Goal: Register for event/course

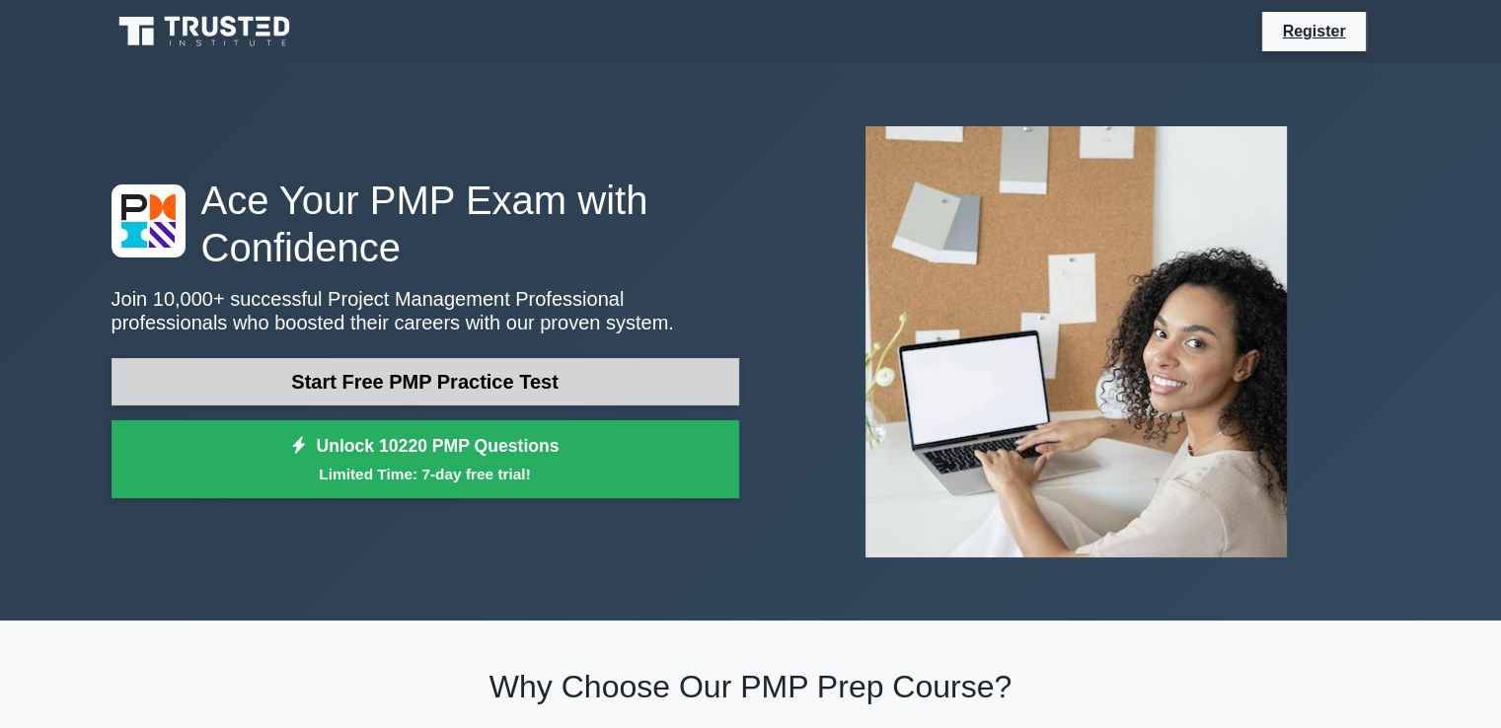
click at [518, 377] on link "Start Free PMP Practice Test" at bounding box center [424, 381] width 627 height 47
click at [534, 389] on link "Start Free PMP Practice Test" at bounding box center [424, 381] width 627 height 47
click at [549, 373] on link "Start Free PMP Practice Test" at bounding box center [424, 381] width 627 height 47
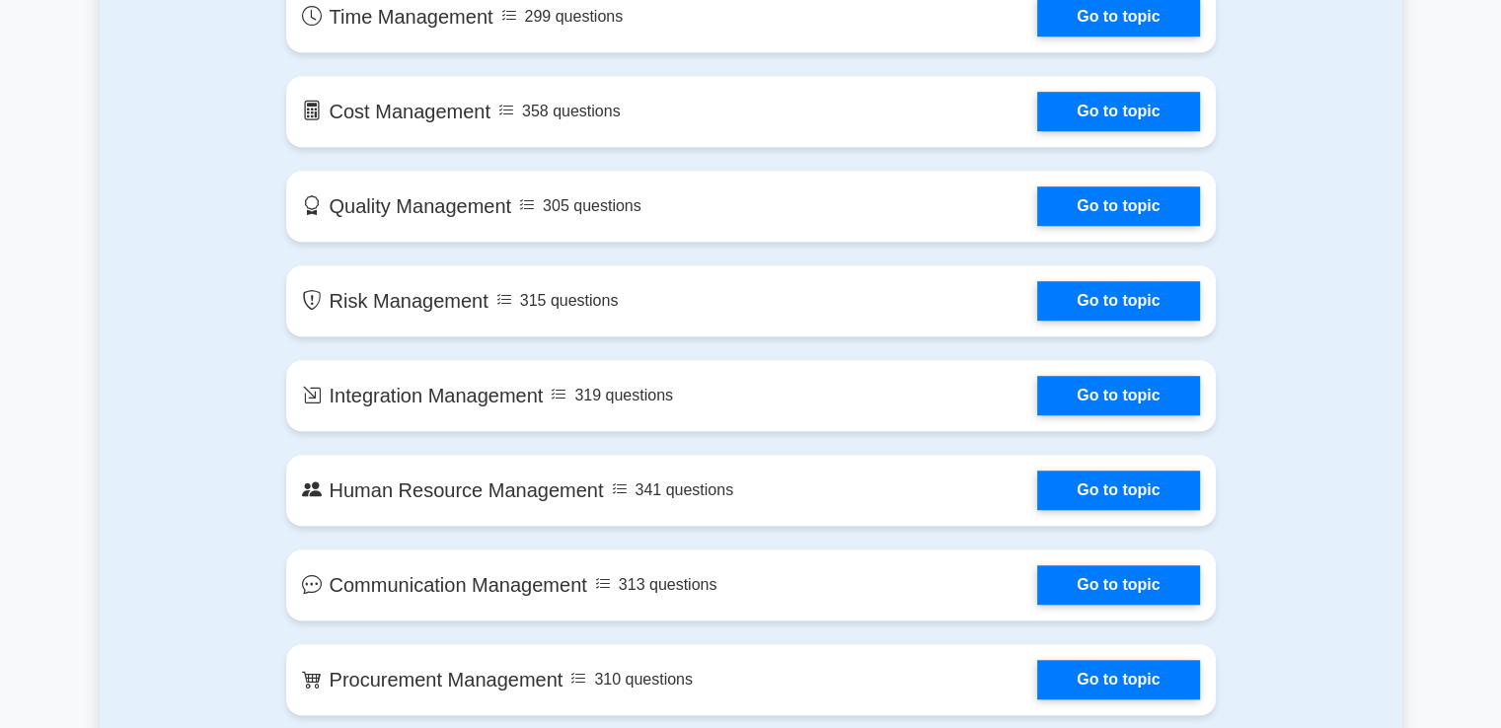
scroll to position [1184, 0]
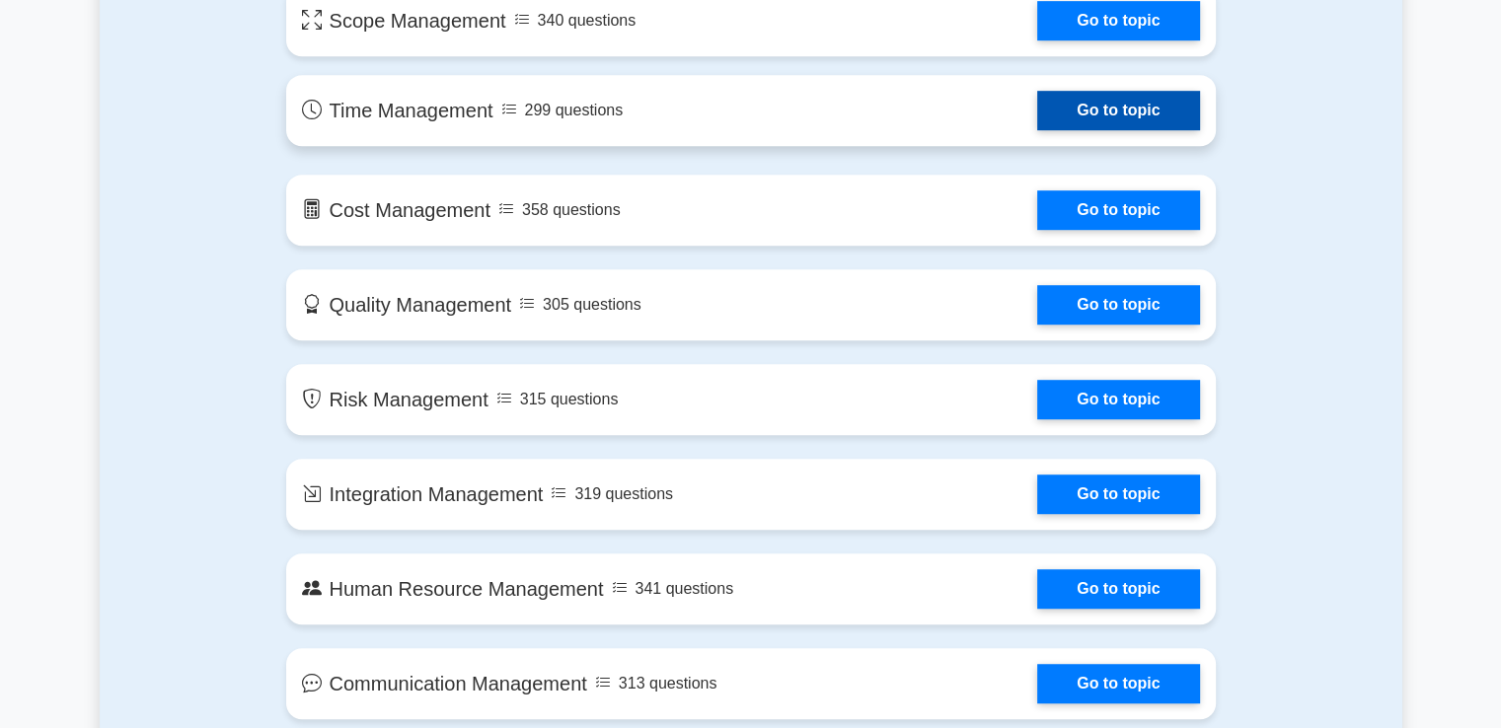
click at [1150, 123] on link "Go to topic" at bounding box center [1118, 110] width 162 height 39
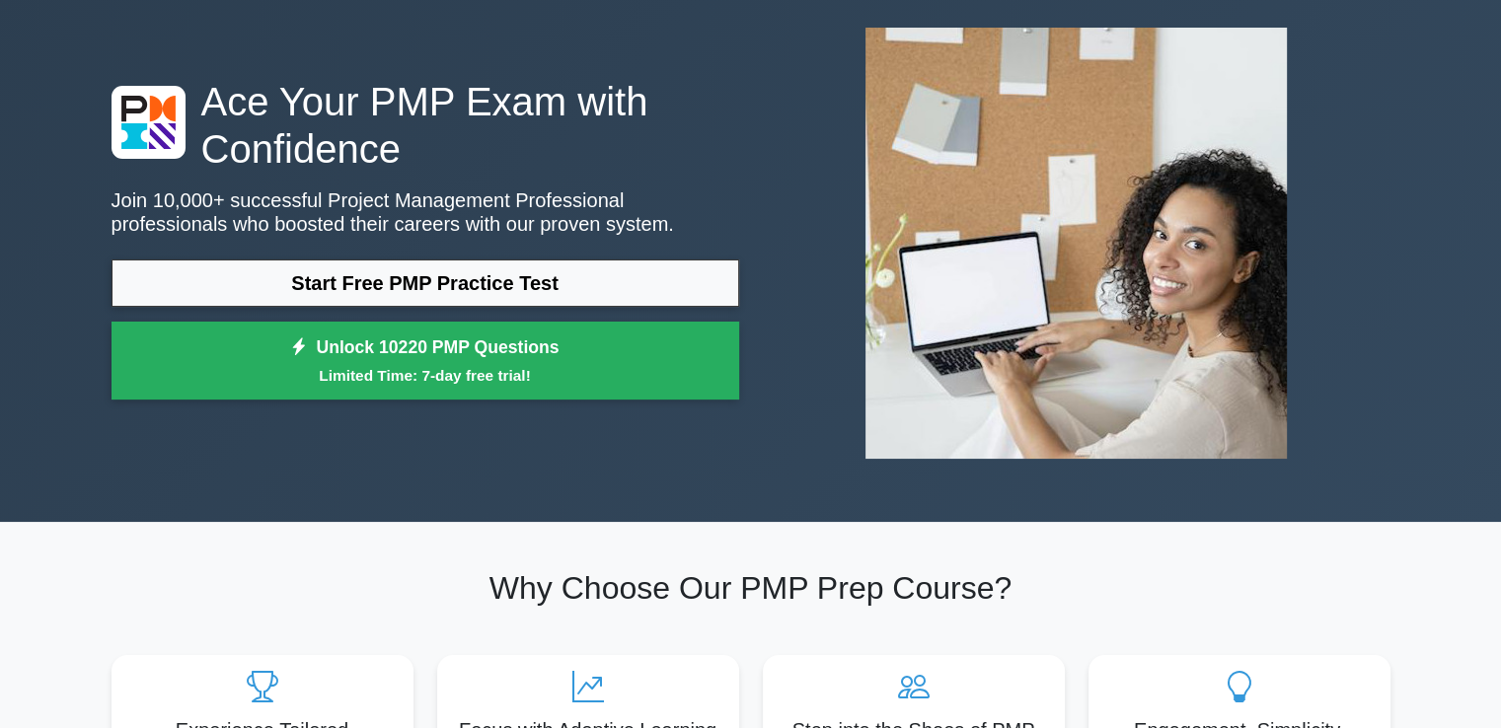
scroll to position [0, 0]
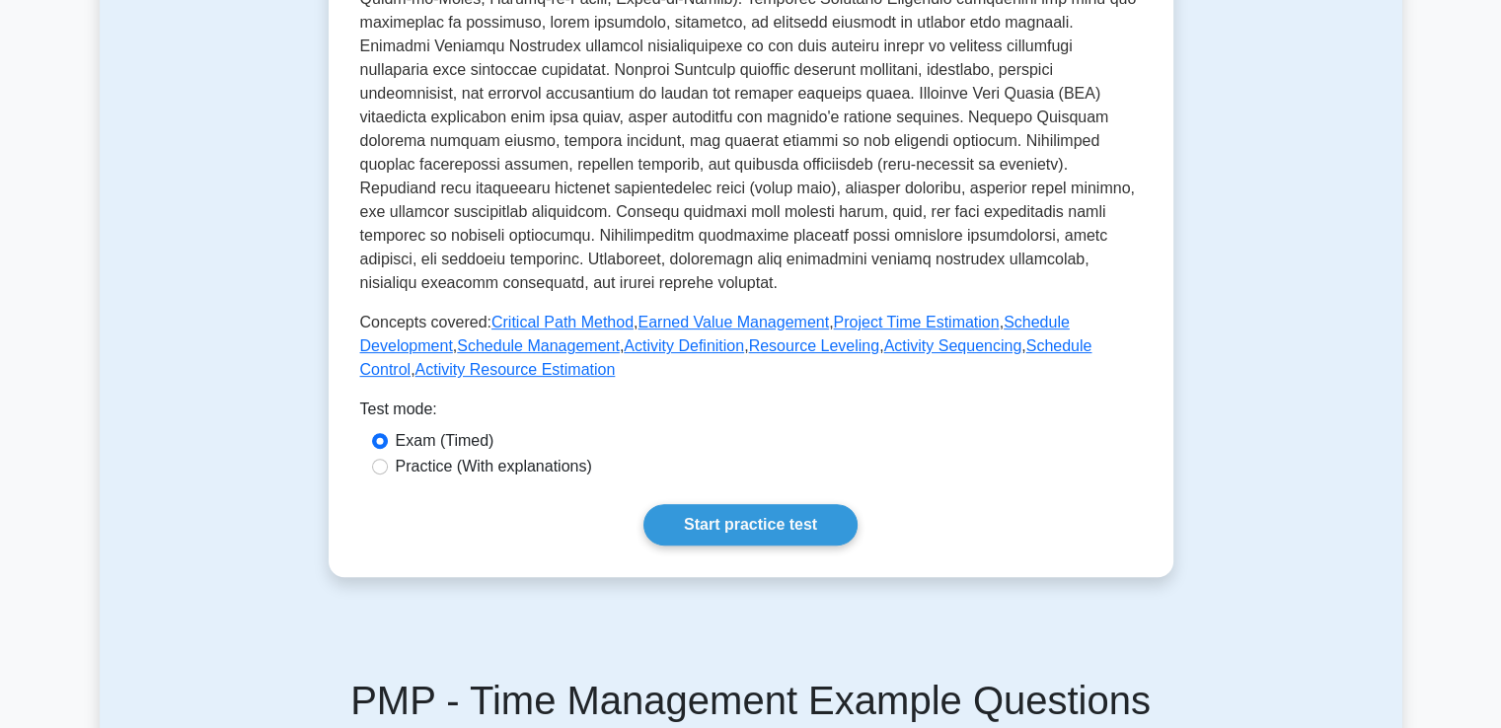
scroll to position [691, 0]
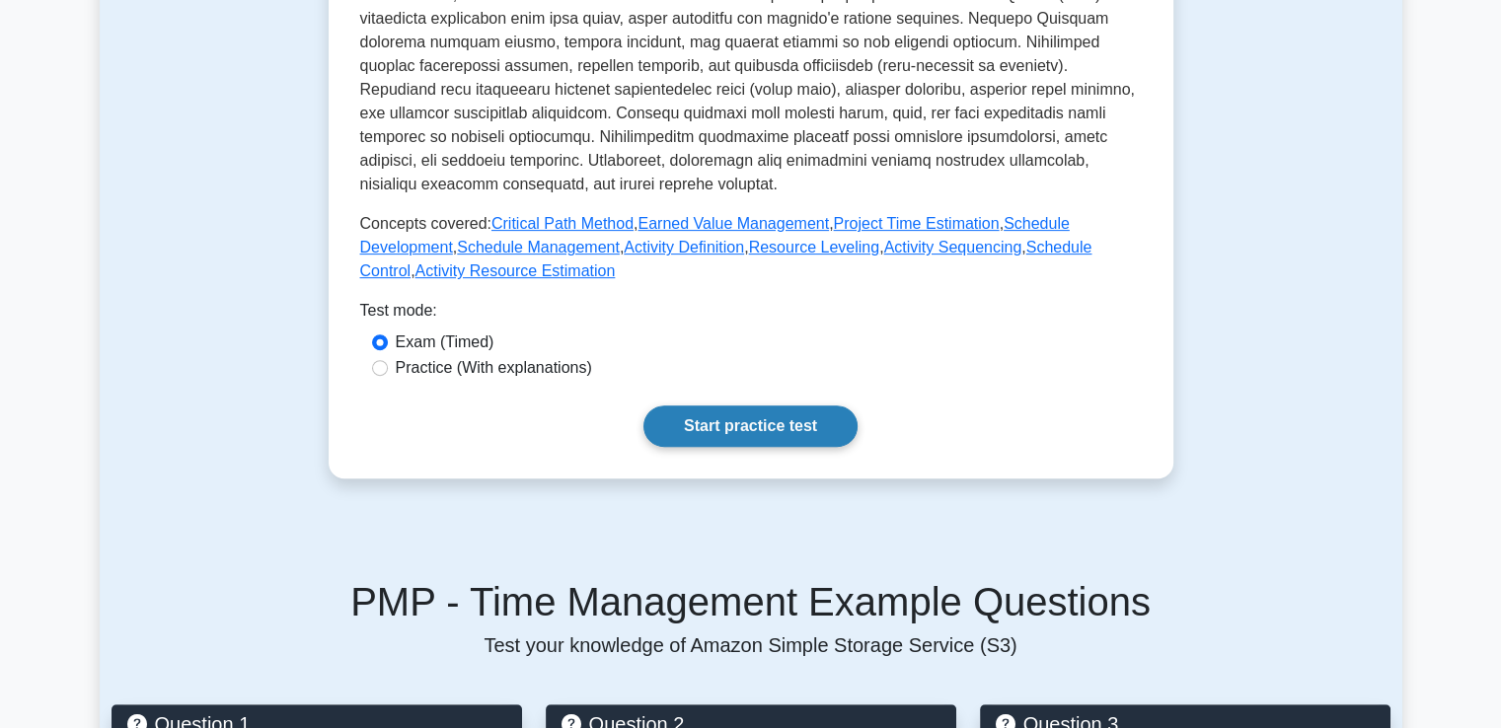
click at [766, 443] on link "Start practice test" at bounding box center [750, 425] width 214 height 41
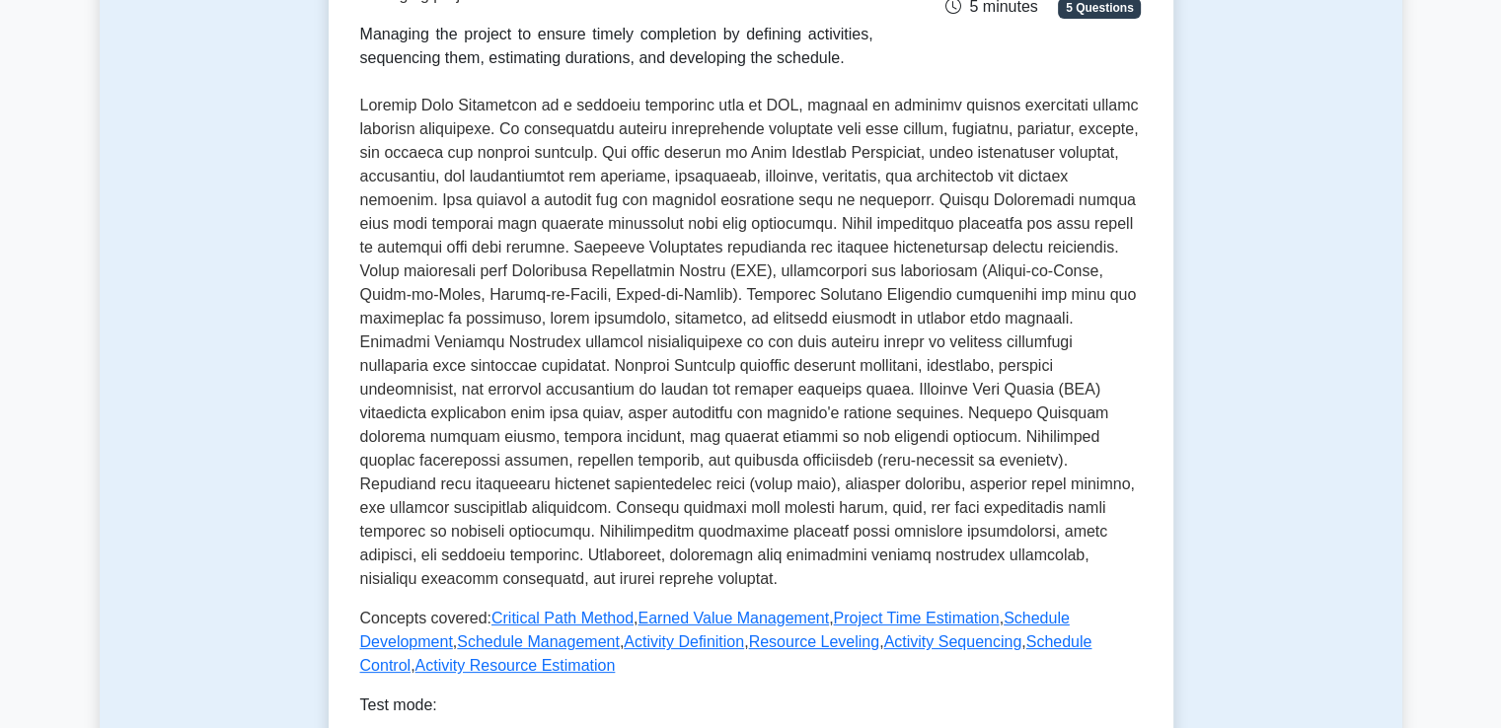
scroll to position [197, 0]
